Goal: Find specific page/section: Find specific page/section

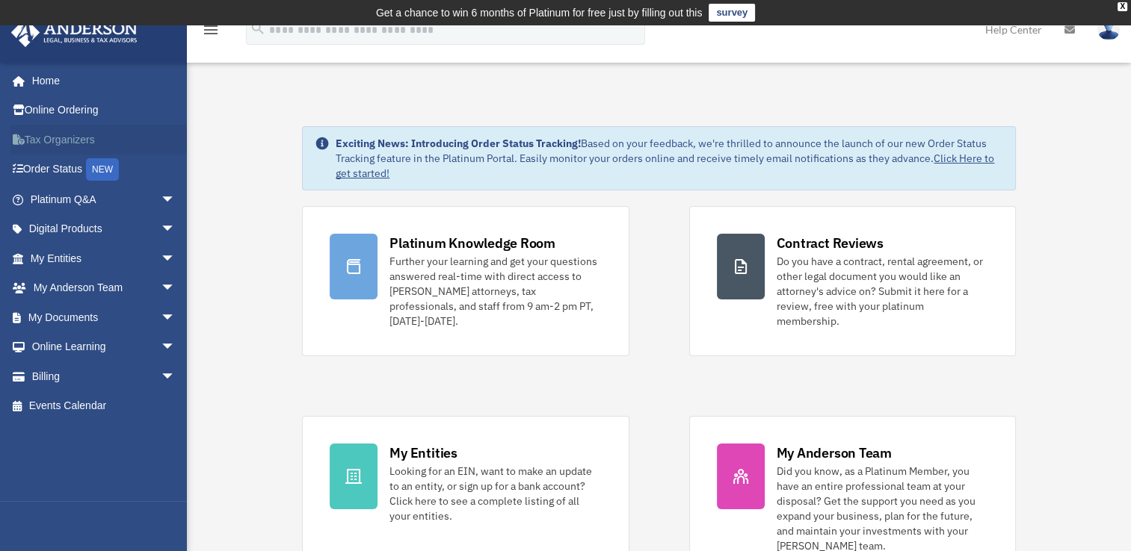
click at [72, 153] on link "Tax Organizers" at bounding box center [104, 140] width 188 height 30
click at [63, 253] on link "My Entities arrow_drop_down" at bounding box center [104, 259] width 188 height 30
click at [46, 252] on link "My Entities arrow_drop_down" at bounding box center [104, 259] width 188 height 30
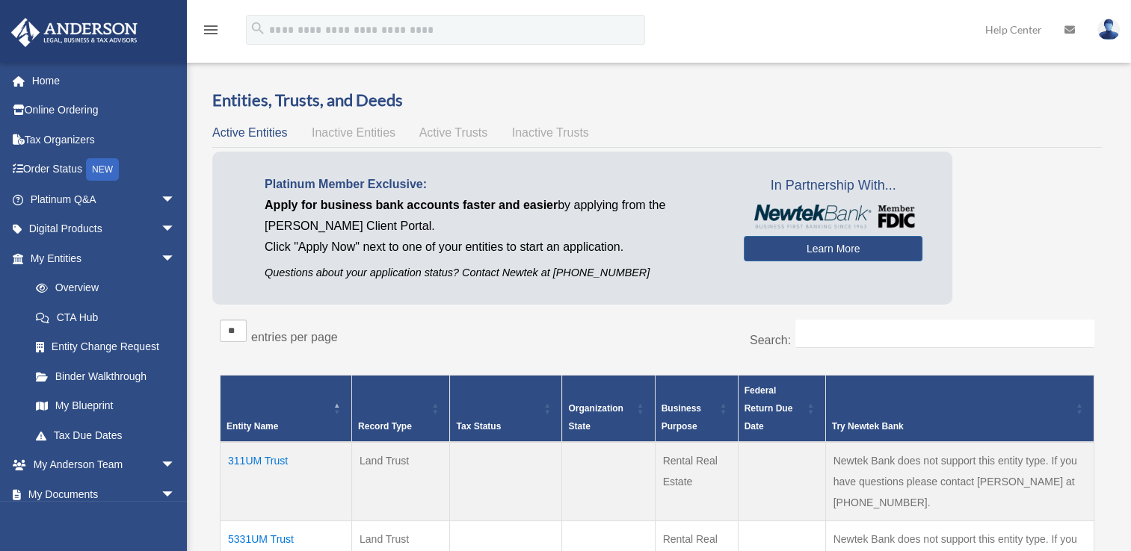
click at [46, 252] on link "My Entities arrow_drop_down" at bounding box center [100, 259] width 180 height 30
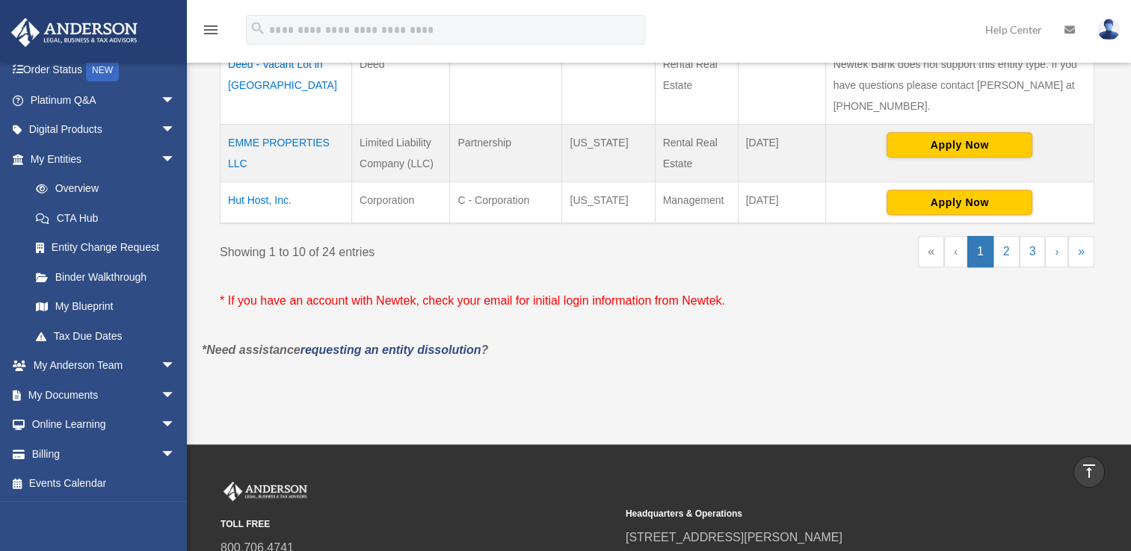
scroll to position [950, 0]
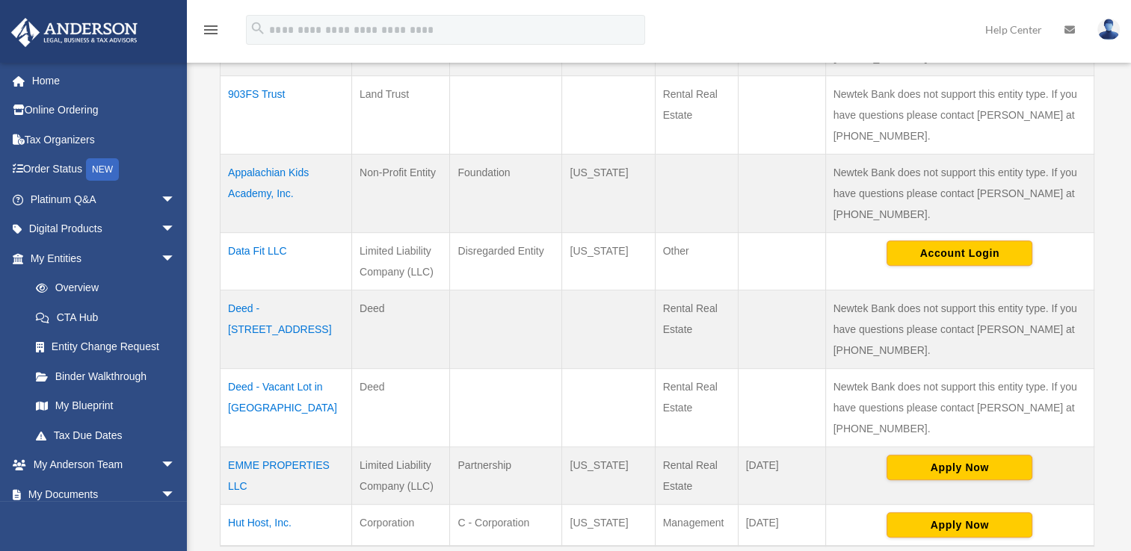
scroll to position [628, 0]
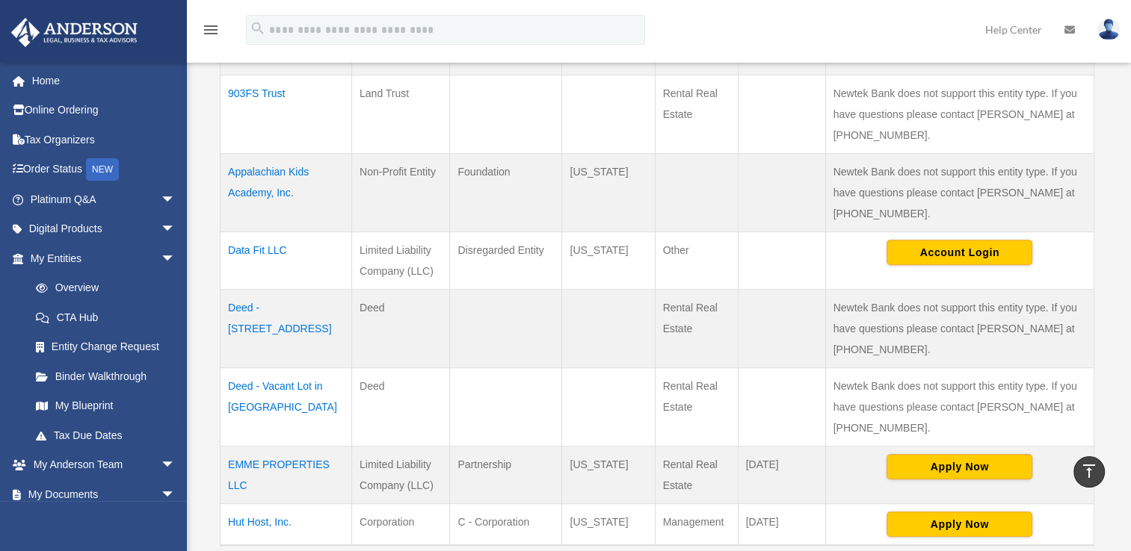
click at [240, 186] on td "Appalachian Kids Academy, Inc." at bounding box center [286, 192] width 132 height 78
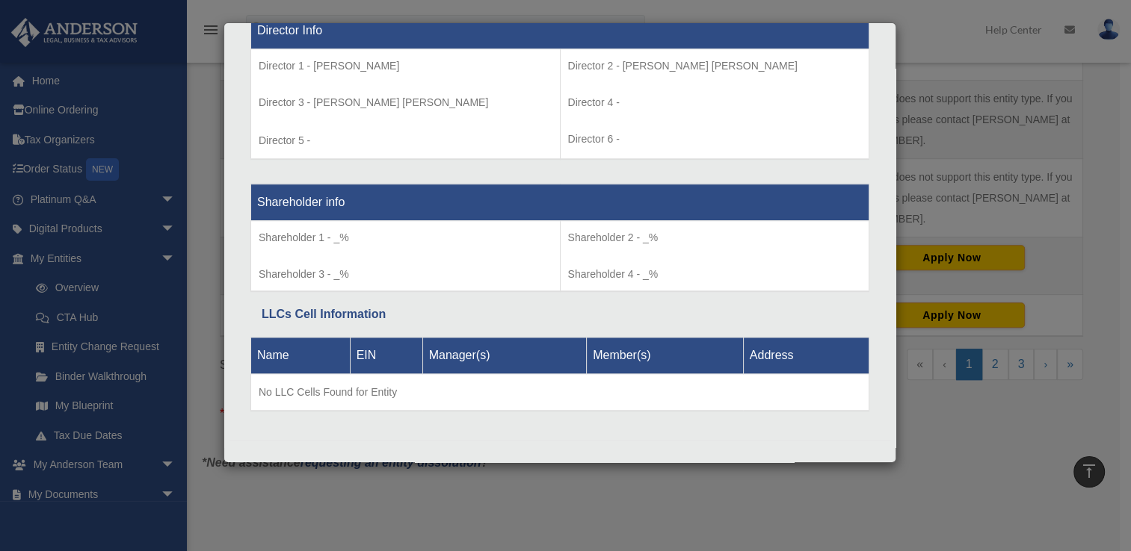
scroll to position [840, 0]
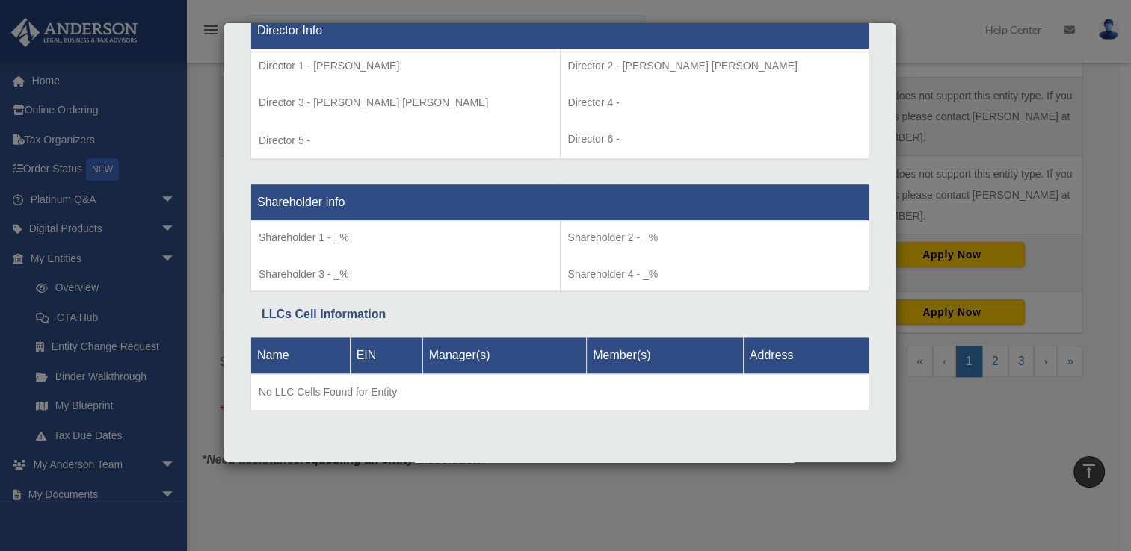
click at [710, 327] on div "Name EIN Manager(s) Member(s) Address No LLC Cells Found for Entity" at bounding box center [559, 374] width 619 height 99
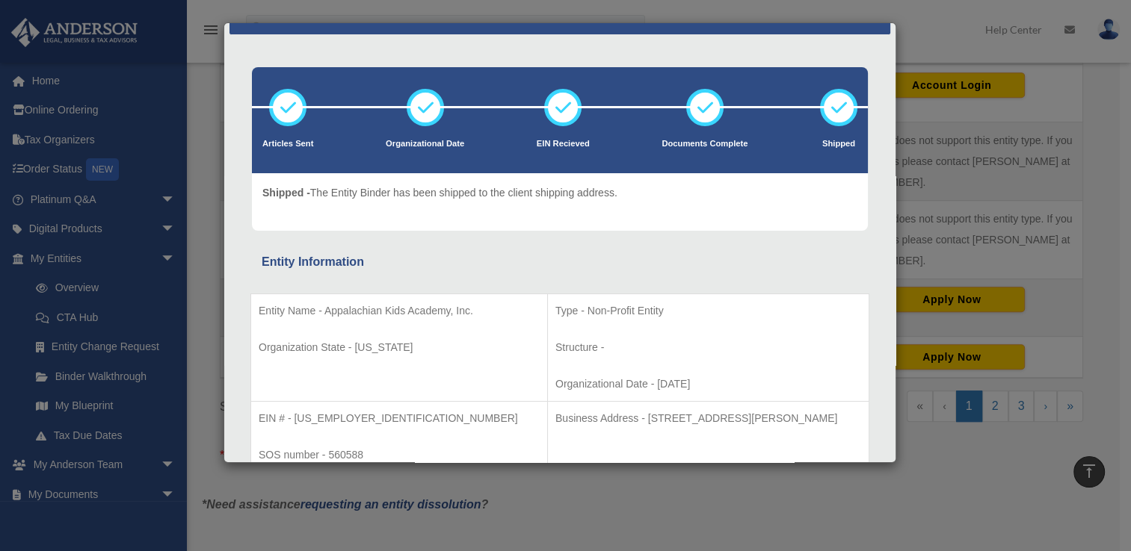
scroll to position [0, 0]
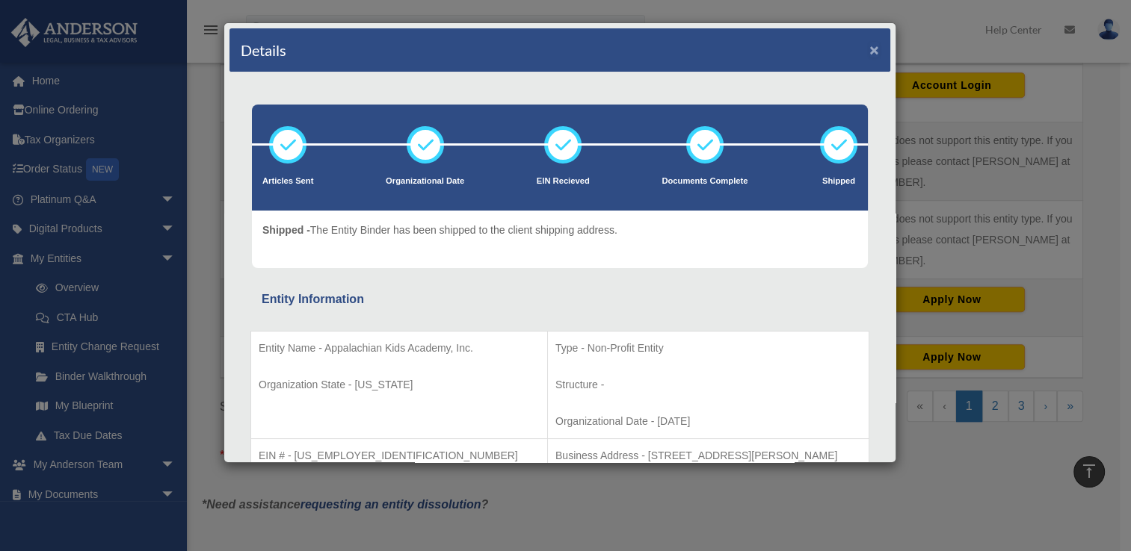
click at [869, 52] on button "×" at bounding box center [874, 50] width 10 height 16
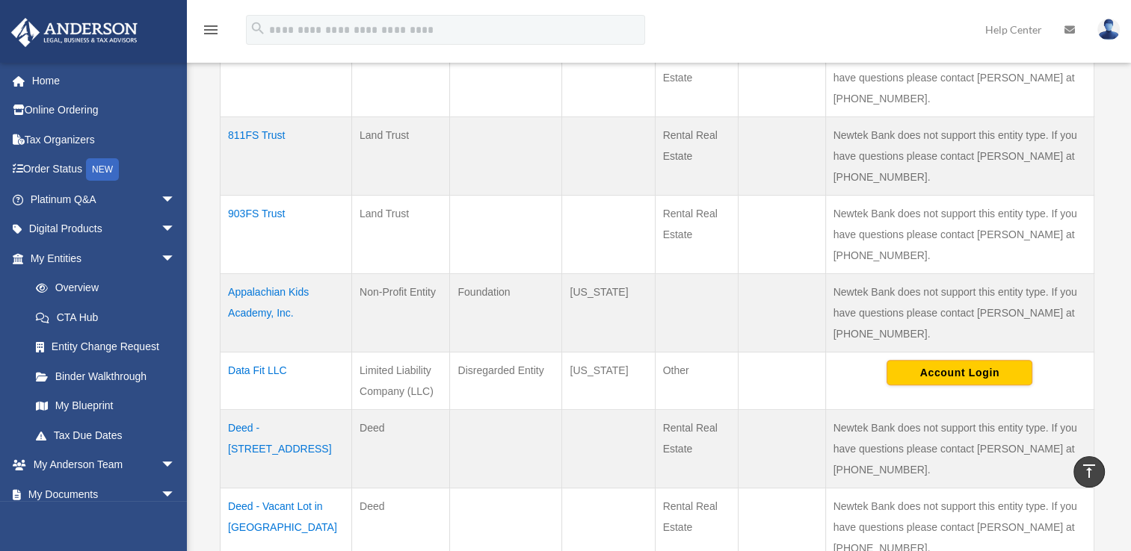
scroll to position [507, 0]
click at [275, 301] on td "Appalachian Kids Academy, Inc." at bounding box center [286, 314] width 132 height 78
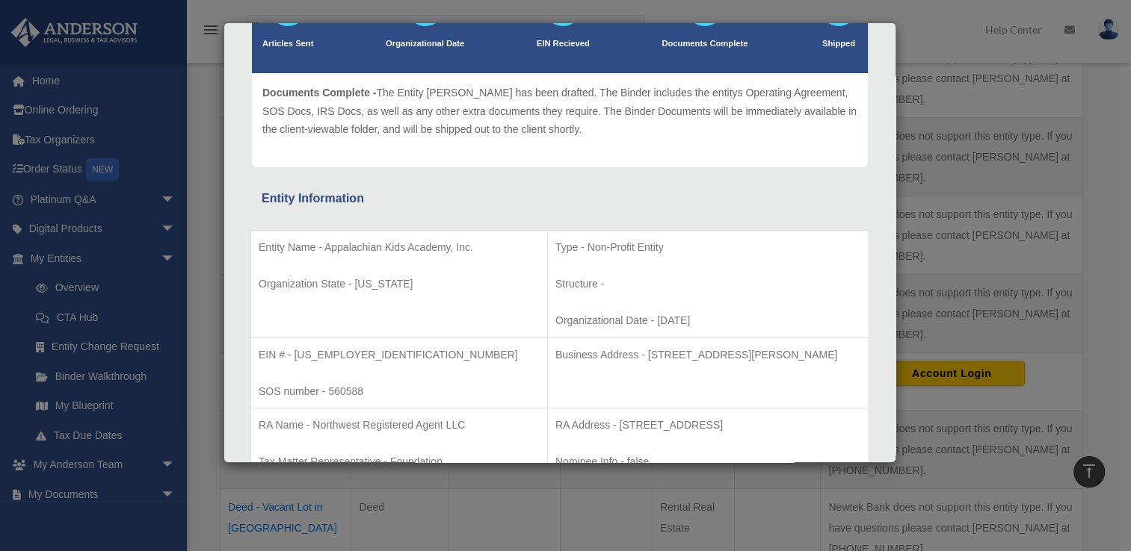
scroll to position [139, 0]
